Goal: Information Seeking & Learning: Learn about a topic

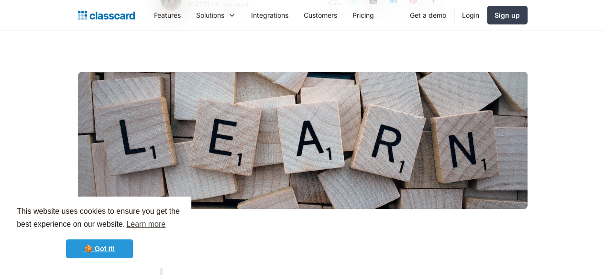
click at [115, 249] on link "🍪 Got it!" at bounding box center [99, 248] width 67 height 19
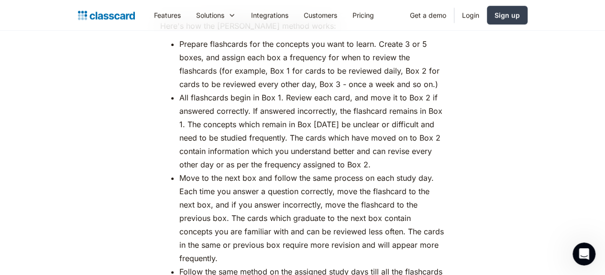
scroll to position [3998, 0]
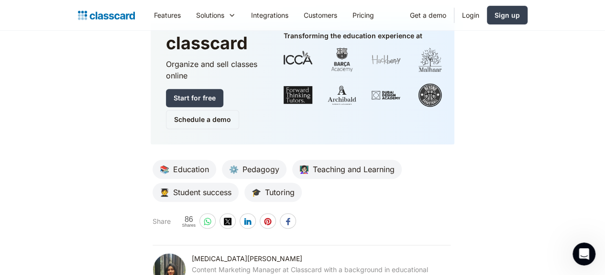
scroll to position [5669, 0]
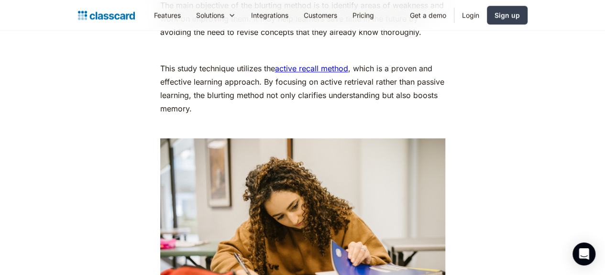
scroll to position [2370, 0]
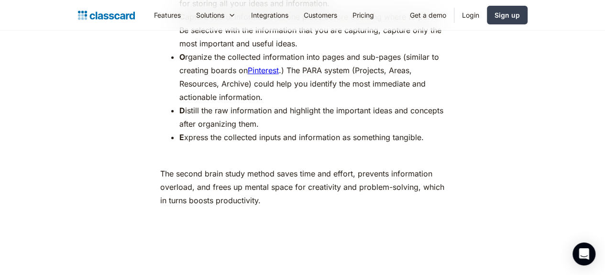
scroll to position [1973, 0]
